Goal: Information Seeking & Learning: Learn about a topic

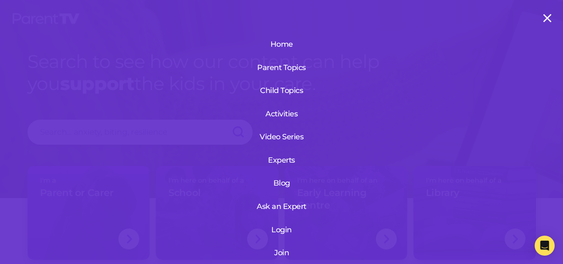
click at [285, 228] on link "Login" at bounding box center [282, 230] width 100 height 22
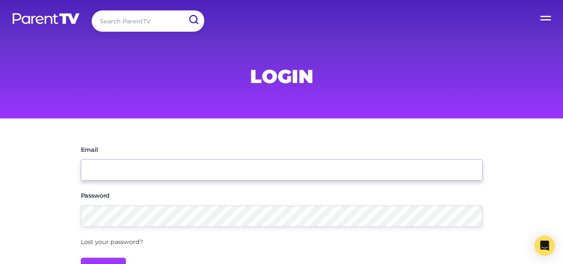
type input "director@smart-start.com.au"
click at [114, 260] on input "Login" at bounding box center [103, 268] width 45 height 20
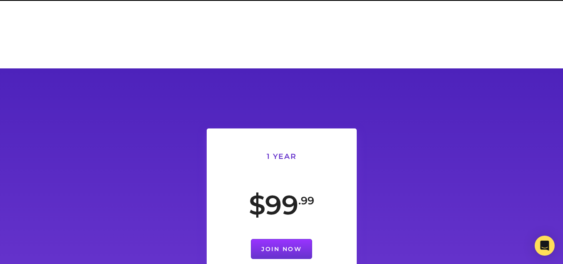
scroll to position [213, 0]
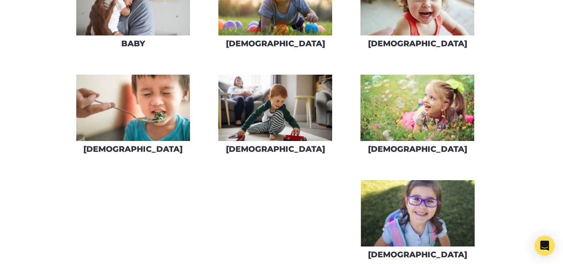
scroll to position [246, 0]
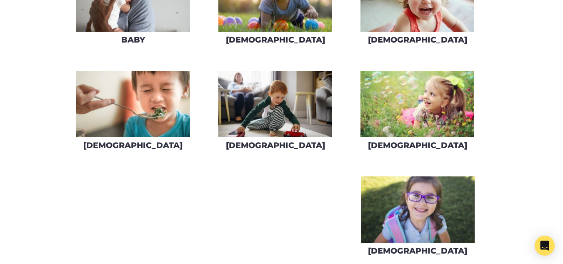
click at [251, 96] on img at bounding box center [275, 104] width 114 height 66
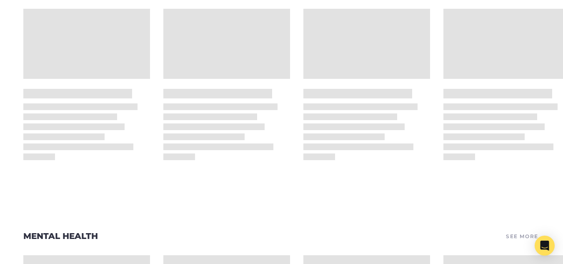
scroll to position [452, 0]
